Goal: Information Seeking & Learning: Learn about a topic

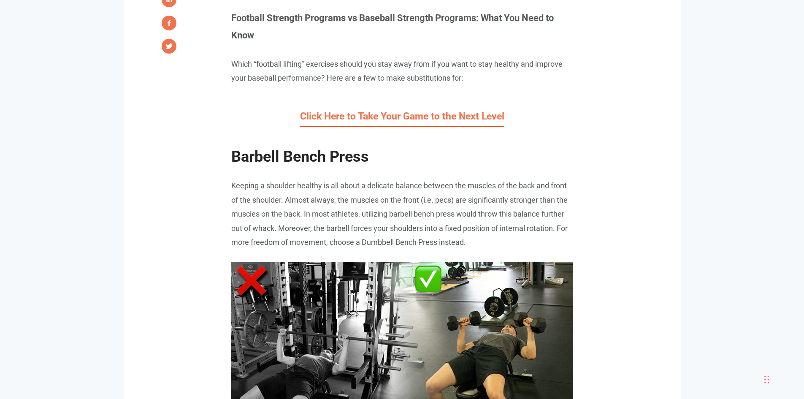
scroll to position [717, 0]
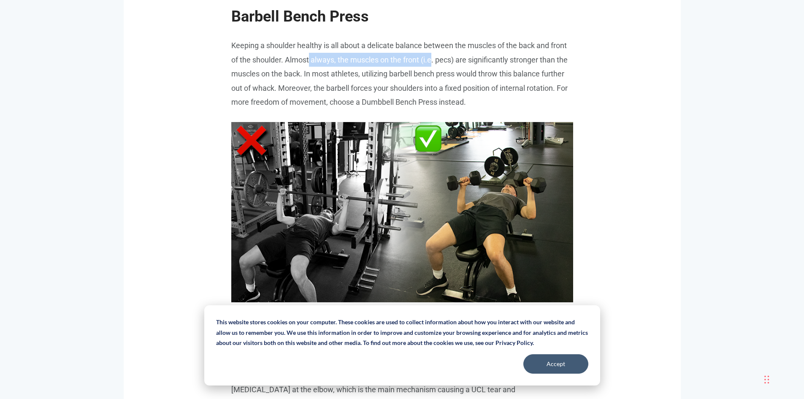
drag, startPoint x: 309, startPoint y: 59, endPoint x: 433, endPoint y: 60, distance: 123.7
click at [433, 60] on p "Keeping a shoulder healthy is all about a delicate balance between the muscles …" at bounding box center [402, 73] width 342 height 70
drag, startPoint x: 411, startPoint y: 74, endPoint x: 440, endPoint y: 76, distance: 29.1
click at [440, 76] on p "Keeping a shoulder healthy is all about a delicate balance between the muscles …" at bounding box center [402, 73] width 342 height 70
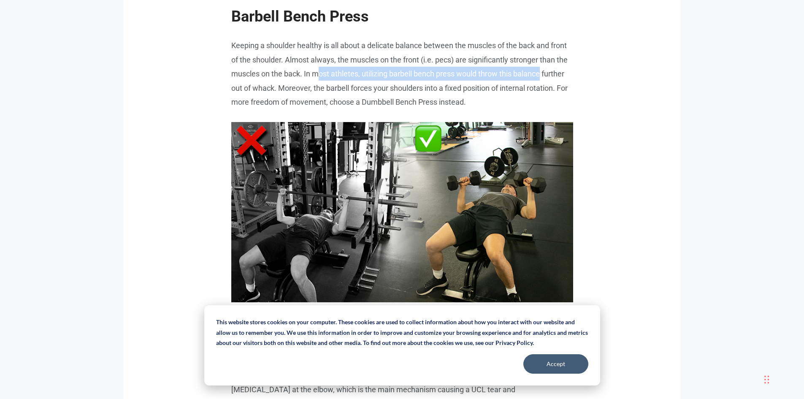
drag, startPoint x: 319, startPoint y: 74, endPoint x: 544, endPoint y: 76, distance: 225.8
click at [544, 76] on p "Keeping a shoulder healthy is all about a delicate balance between the muscles …" at bounding box center [402, 73] width 342 height 70
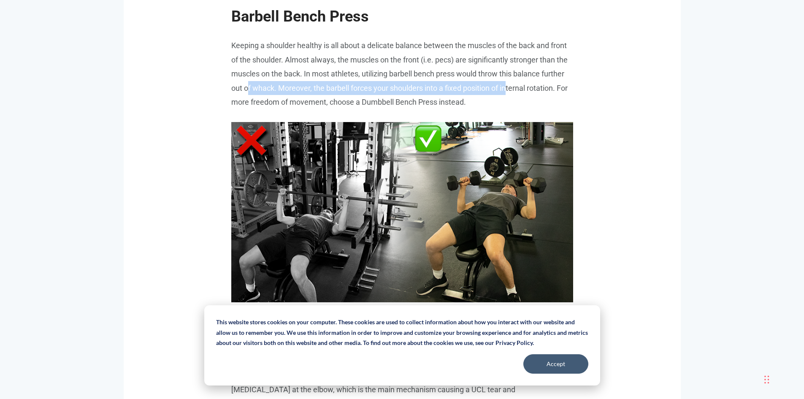
drag, startPoint x: 248, startPoint y: 87, endPoint x: 473, endPoint y: 92, distance: 225.4
click at [507, 92] on p "Keeping a shoulder healthy is all about a delicate balance between the muscles …" at bounding box center [402, 73] width 342 height 70
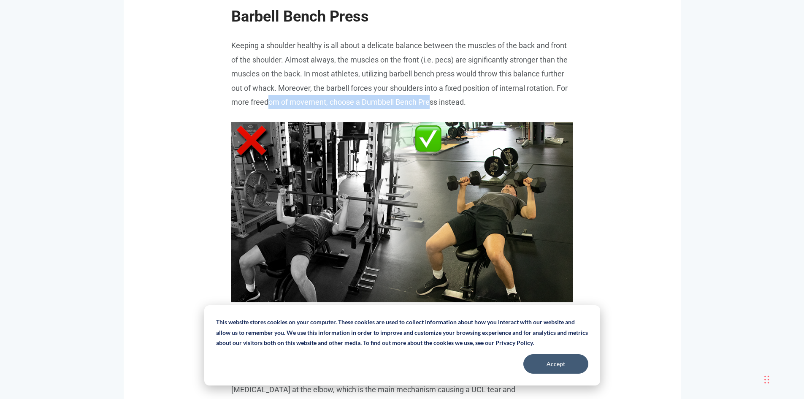
drag, startPoint x: 269, startPoint y: 100, endPoint x: 436, endPoint y: 100, distance: 167.1
click at [436, 102] on p "Keeping a shoulder healthy is all about a delicate balance between the muscles …" at bounding box center [402, 73] width 342 height 70
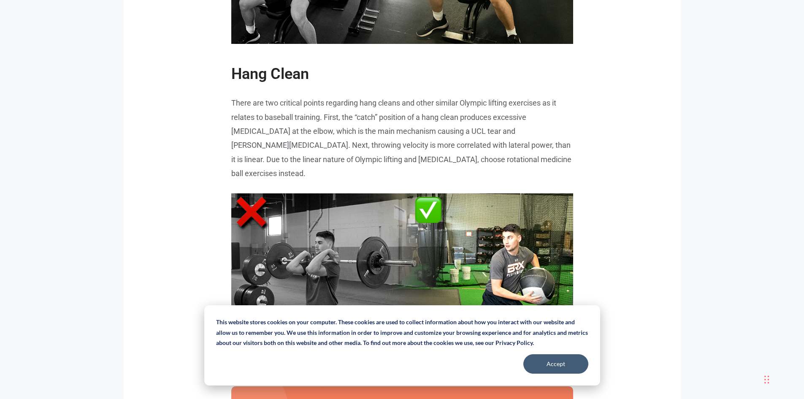
scroll to position [1013, 0]
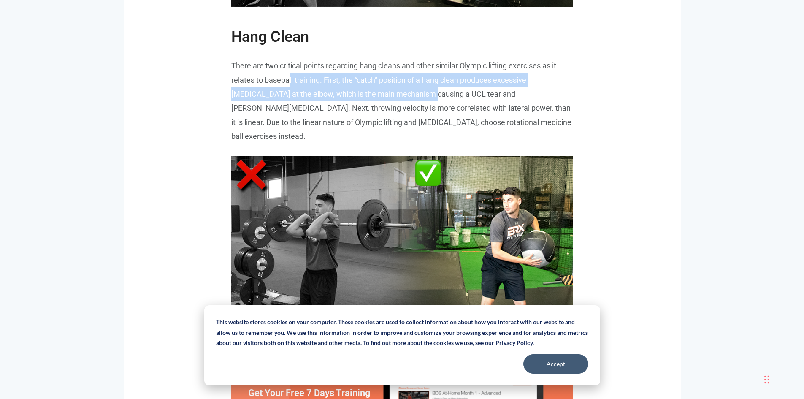
drag, startPoint x: 289, startPoint y: 81, endPoint x: 354, endPoint y: 94, distance: 67.2
click at [387, 93] on p "There are two critical points regarding hang cleans and other similar Olympic l…" at bounding box center [402, 101] width 342 height 85
drag, startPoint x: 289, startPoint y: 95, endPoint x: 357, endPoint y: 98, distance: 68.5
click at [289, 95] on p "There are two critical points regarding hang cleans and other similar Olympic l…" at bounding box center [402, 101] width 342 height 85
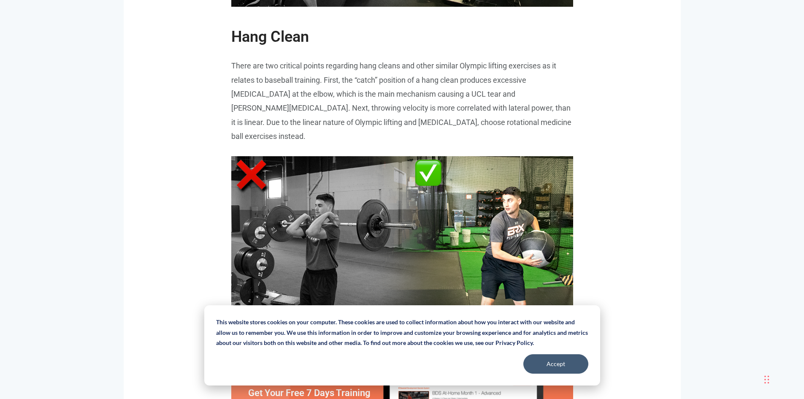
click at [400, 95] on p "There are two critical points regarding hang cleans and other similar Olympic l…" at bounding box center [402, 101] width 342 height 85
drag, startPoint x: 435, startPoint y: 94, endPoint x: 527, endPoint y: 94, distance: 92.0
click at [527, 94] on p "There are two critical points regarding hang cleans and other similar Olympic l…" at bounding box center [402, 101] width 342 height 85
drag, startPoint x: 259, startPoint y: 109, endPoint x: 425, endPoint y: 109, distance: 165.8
click at [411, 109] on p "There are two critical points regarding hang cleans and other similar Olympic l…" at bounding box center [402, 101] width 342 height 85
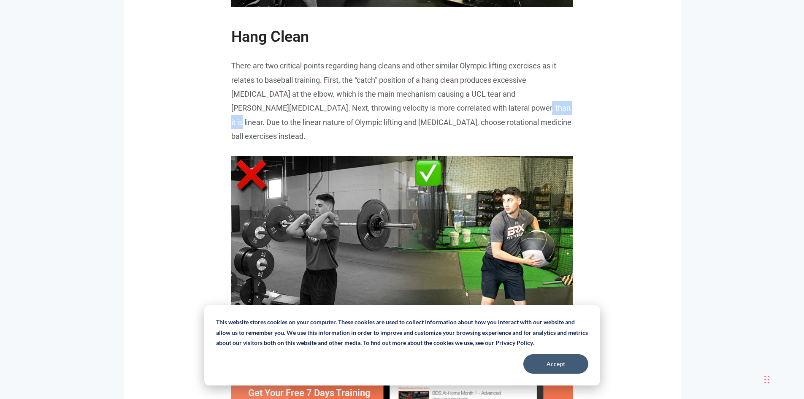
drag, startPoint x: 440, startPoint y: 107, endPoint x: 471, endPoint y: 106, distance: 31.7
click at [471, 106] on p "There are two critical points regarding hang cleans and other similar Olympic l…" at bounding box center [402, 101] width 342 height 85
click at [335, 122] on p "There are two critical points regarding hang cleans and other similar Olympic l…" at bounding box center [402, 101] width 342 height 85
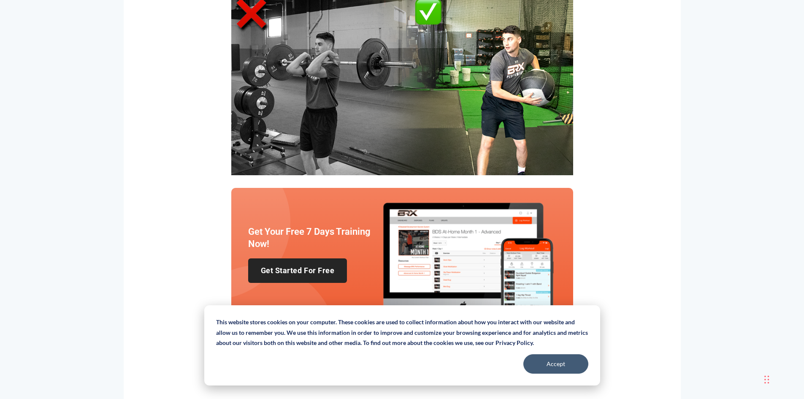
scroll to position [1182, 0]
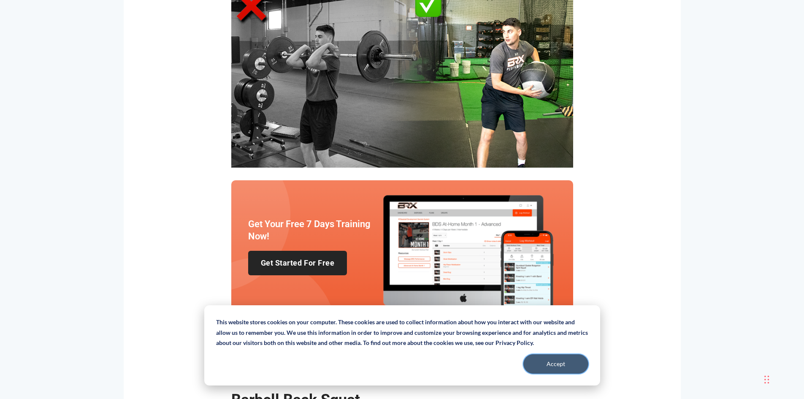
click at [552, 368] on button "Accept" at bounding box center [555, 363] width 65 height 19
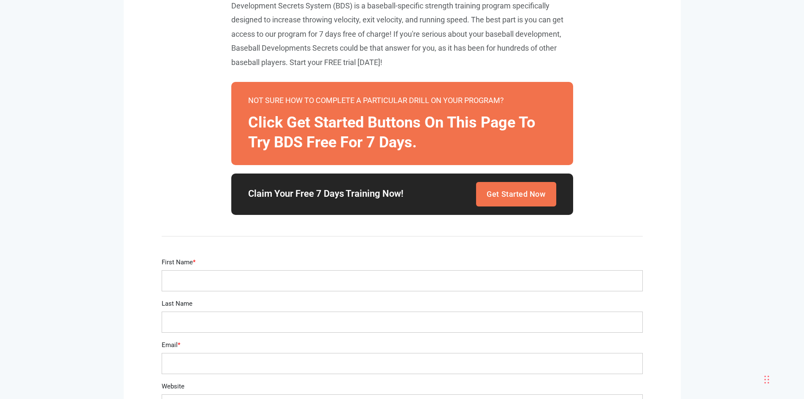
scroll to position [2279, 0]
